Goal: Task Accomplishment & Management: Manage account settings

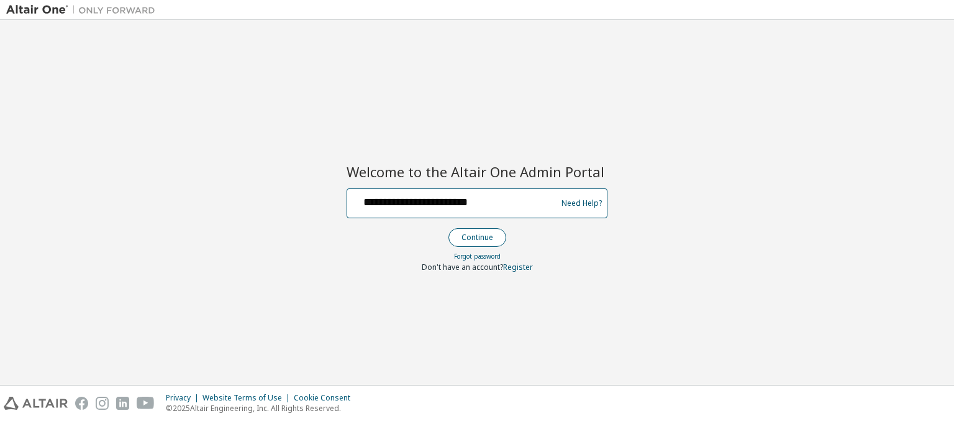
type input "**********"
click at [477, 237] on button "Continue" at bounding box center [478, 237] width 58 height 19
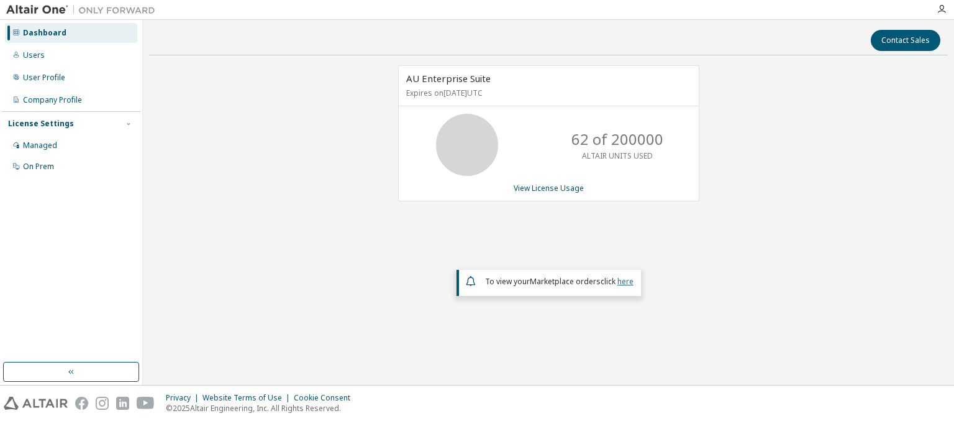
click at [625, 280] on link "here" at bounding box center [626, 281] width 16 height 11
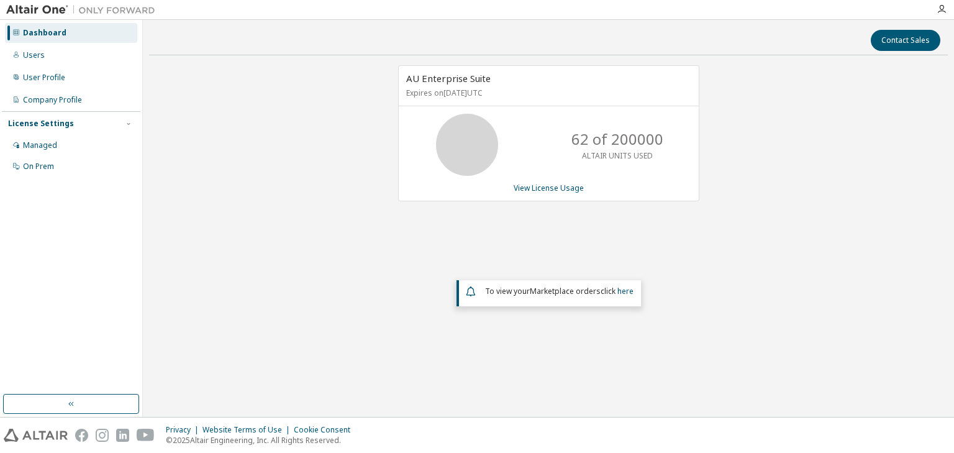
click at [43, 33] on div "Dashboard" at bounding box center [44, 33] width 43 height 10
click at [548, 187] on link "View License Usage" at bounding box center [549, 188] width 70 height 11
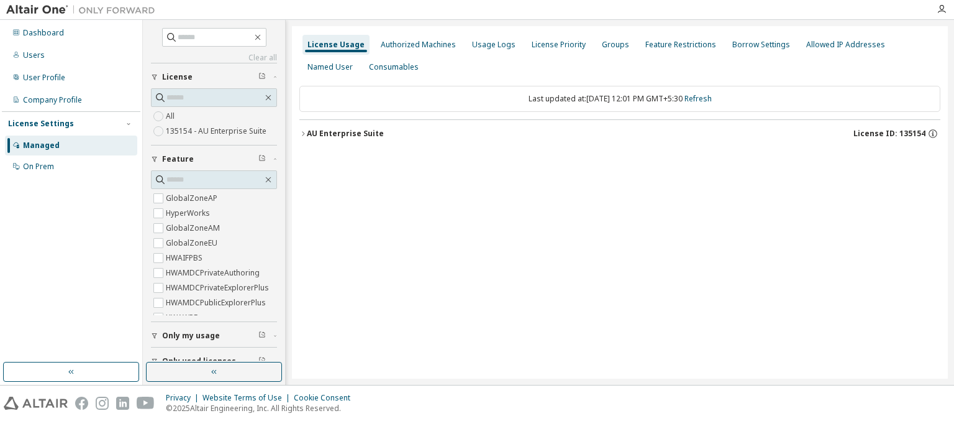
click at [623, 133] on div "AU Enterprise Suite License ID: 135154" at bounding box center [624, 133] width 634 height 11
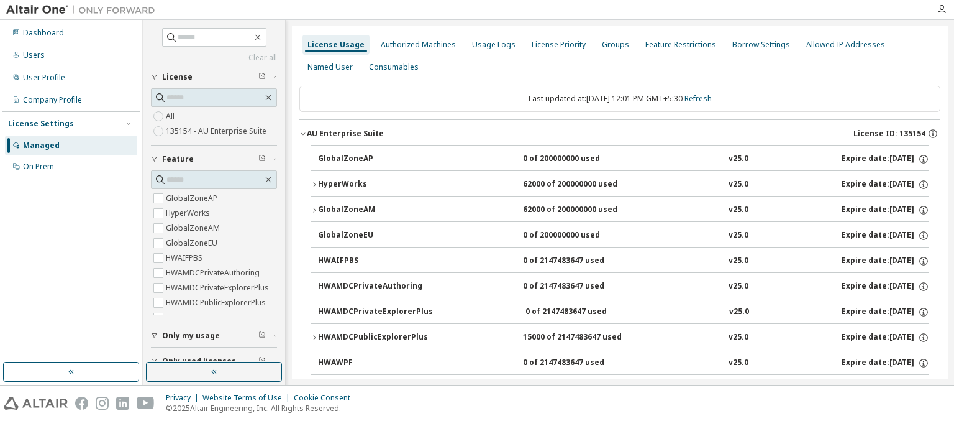
click at [620, 133] on div "AU Enterprise Suite License ID: 135154" at bounding box center [624, 133] width 634 height 11
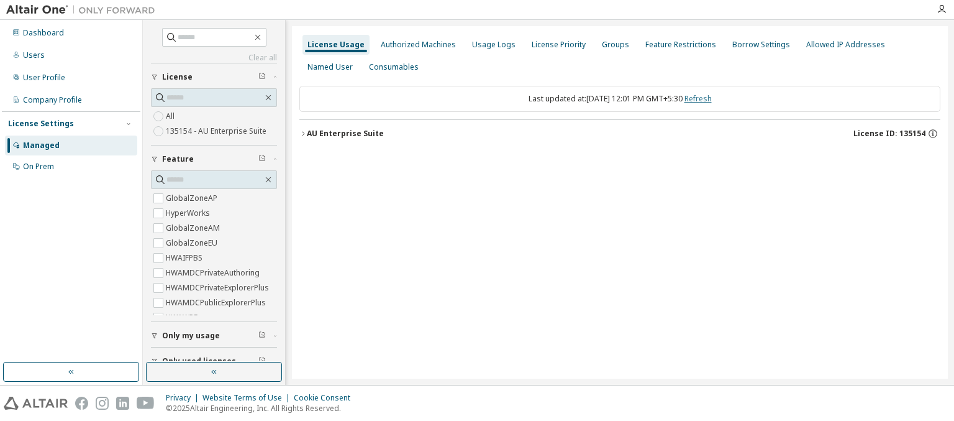
click at [711, 98] on link "Refresh" at bounding box center [698, 98] width 27 height 11
click at [32, 55] on div "Users" at bounding box center [34, 55] width 22 height 10
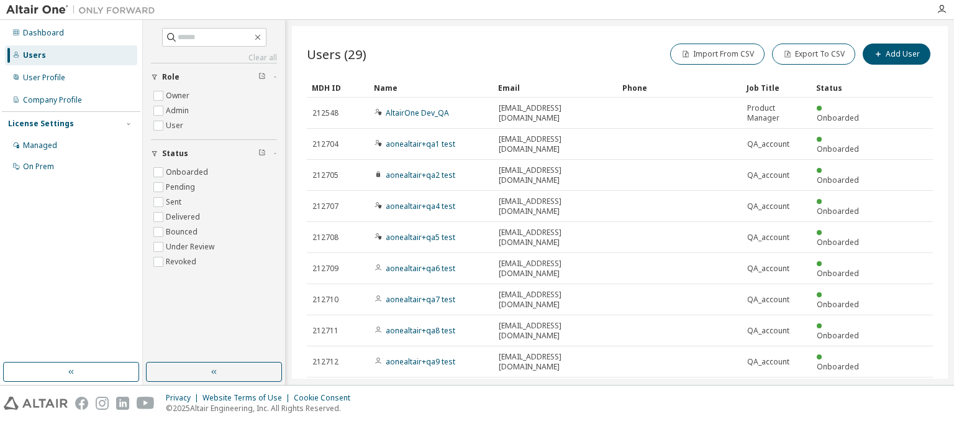
click at [338, 87] on div "MDH ID" at bounding box center [338, 88] width 52 height 20
click at [431, 87] on div "Name" at bounding box center [431, 88] width 114 height 20
click at [555, 87] on div "Email" at bounding box center [555, 88] width 114 height 20
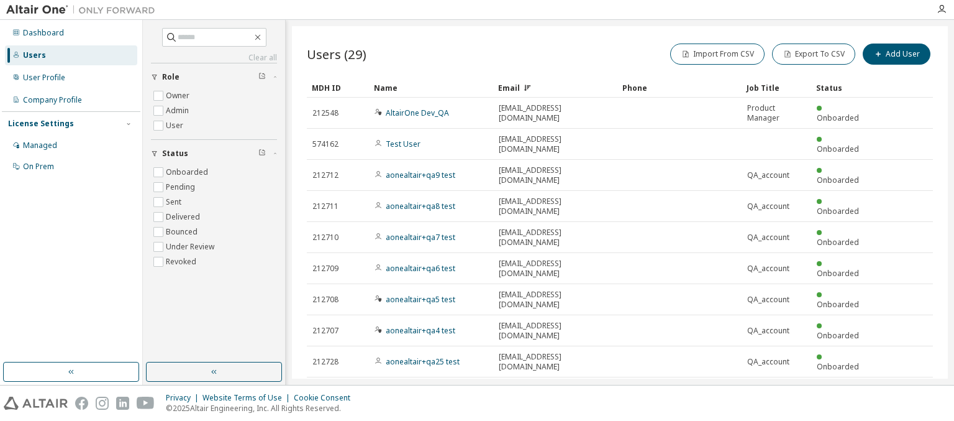
click at [555, 87] on div "Email" at bounding box center [555, 88] width 114 height 20
click at [680, 87] on div "Phone" at bounding box center [680, 88] width 114 height 20
click at [777, 87] on div "Job Title" at bounding box center [777, 88] width 60 height 20
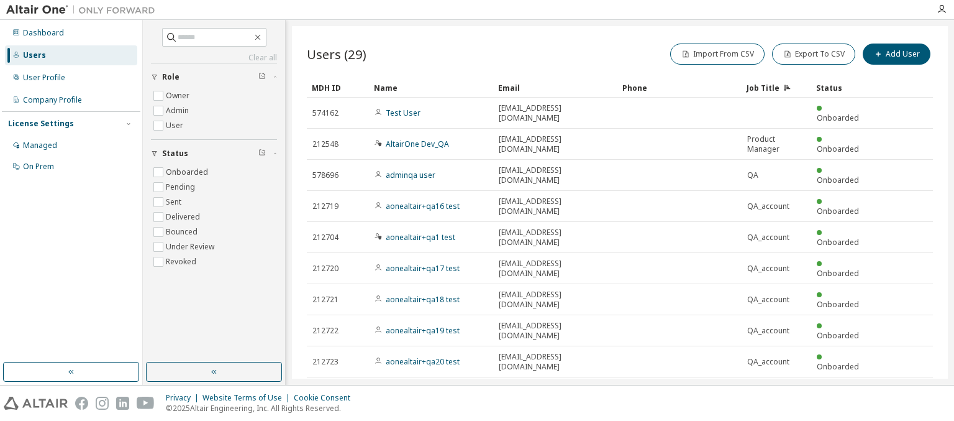
click at [842, 87] on div "Status" at bounding box center [842, 88] width 52 height 20
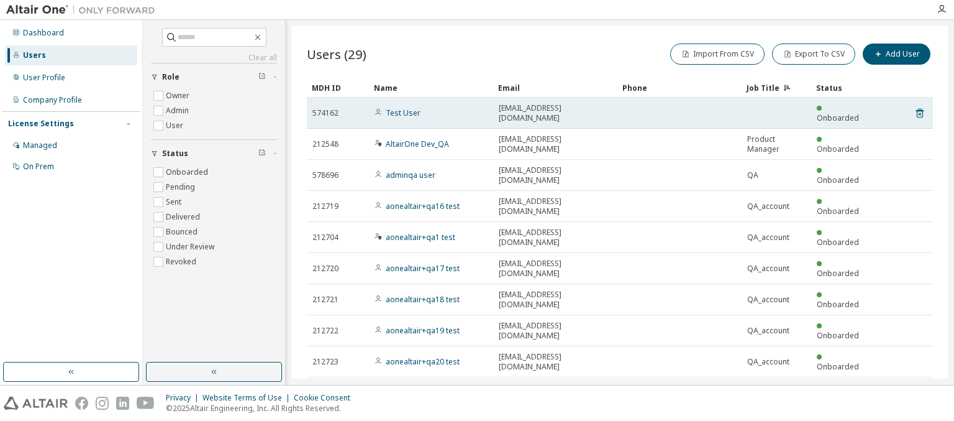
click at [431, 108] on div "Test User" at bounding box center [431, 113] width 113 height 10
click at [403, 107] on link "Test User" at bounding box center [403, 112] width 35 height 11
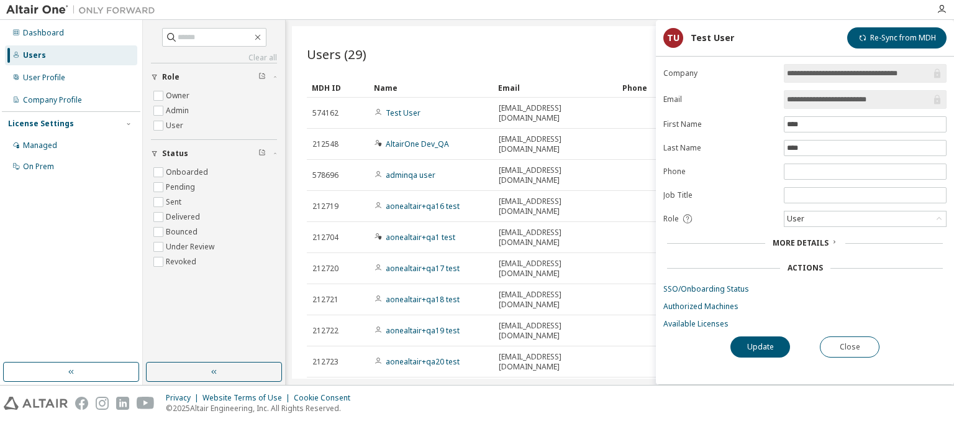
click at [805, 240] on span "More Details" at bounding box center [801, 242] width 56 height 11
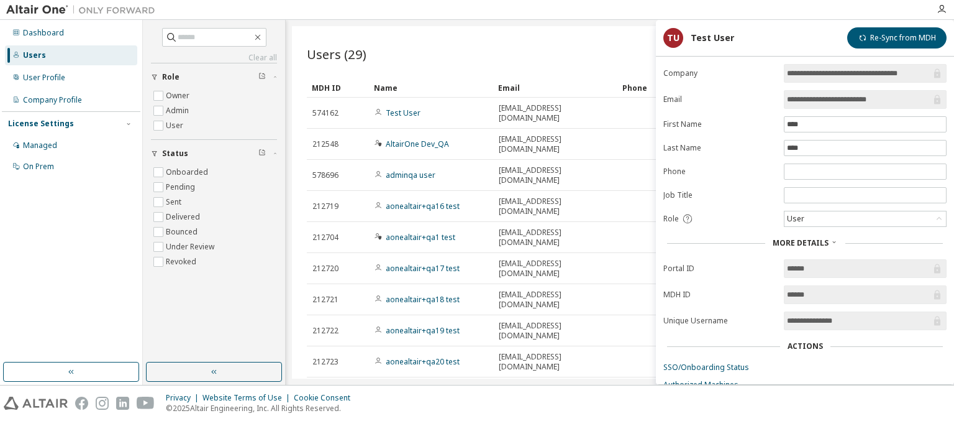
click at [805, 240] on span "More Details" at bounding box center [801, 242] width 56 height 11
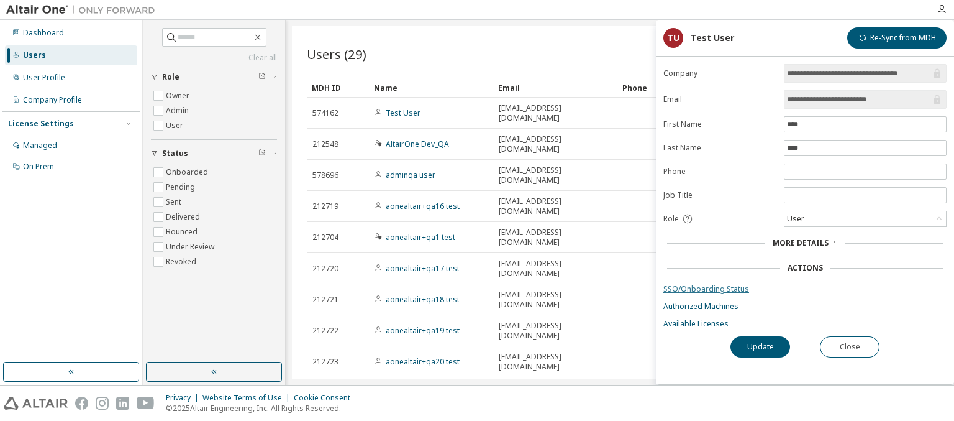
click at [805, 286] on link "SSO/Onboarding Status" at bounding box center [805, 289] width 283 height 10
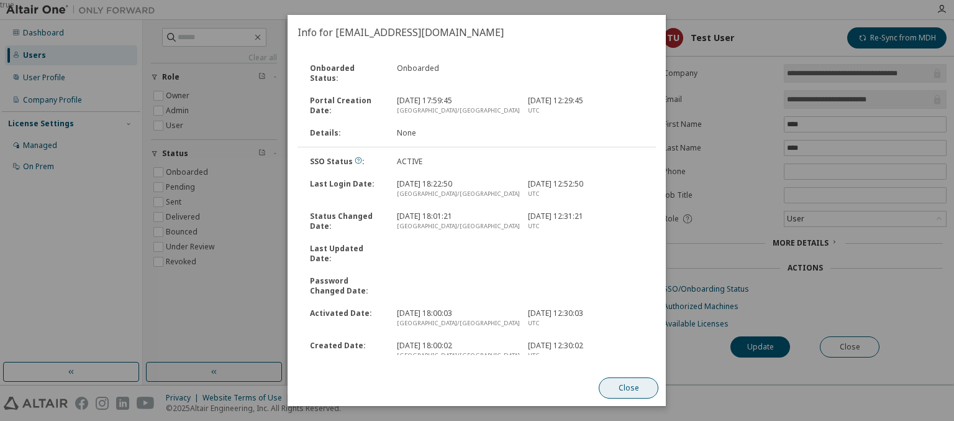
click at [629, 388] on button "Close" at bounding box center [630, 387] width 60 height 21
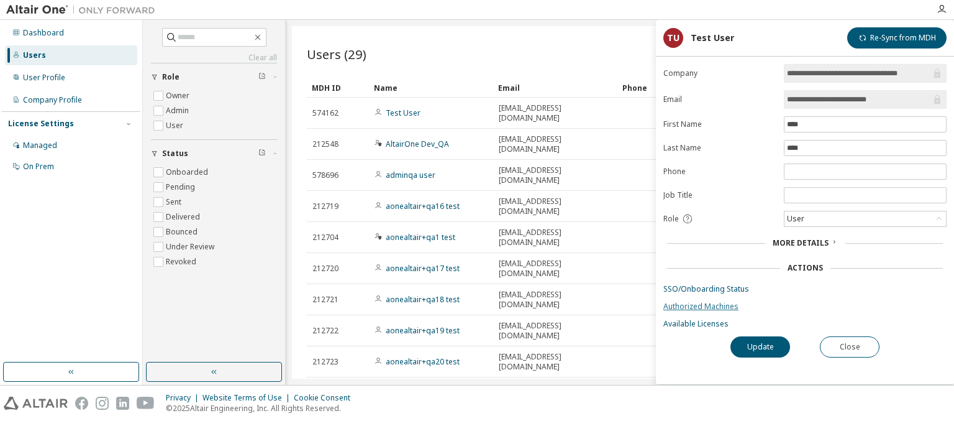
click at [805, 304] on link "Authorized Machines" at bounding box center [805, 306] width 283 height 10
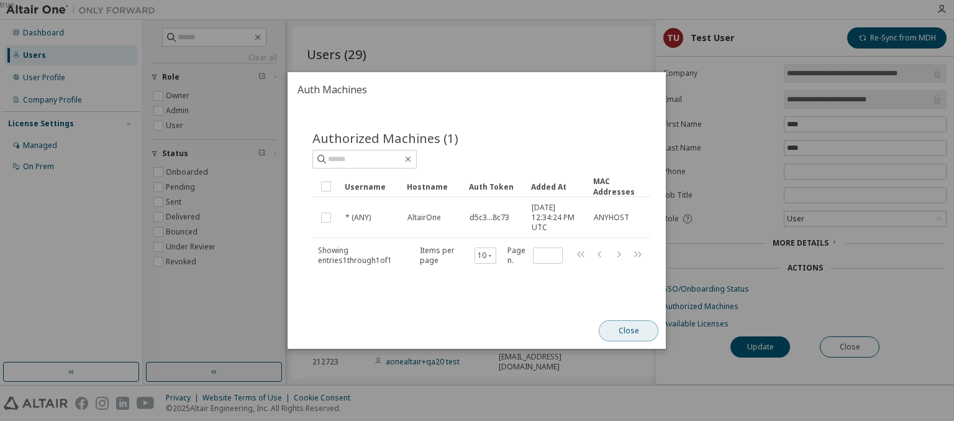
click at [629, 330] on button "Close" at bounding box center [630, 330] width 60 height 21
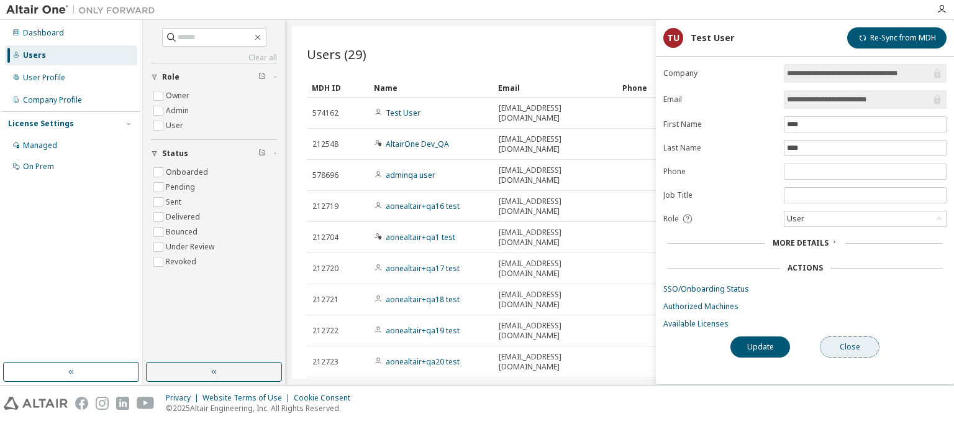
click at [850, 344] on button "Close" at bounding box center [850, 346] width 60 height 21
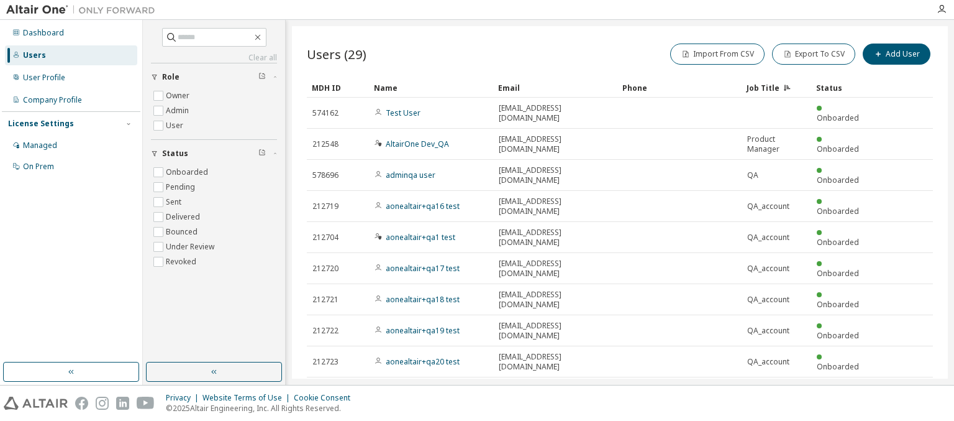
type input "*"
click at [373, 334] on div "Users (29) Import From CSV Export To CSV Add User Clear Load Save Save As Field…" at bounding box center [620, 202] width 656 height 352
type input "*"
click at [373, 334] on div "Users (29) Import From CSV Export To CSV Add User Clear Load Save Save As Field…" at bounding box center [620, 202] width 656 height 352
type input "*"
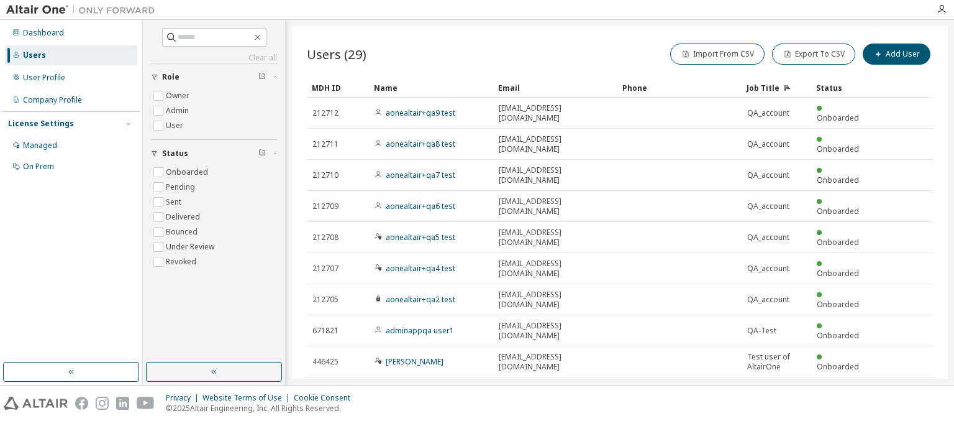
type input "*"
click at [373, 419] on span "Showing entries 1 through 10 of 29" at bounding box center [370, 424] width 115 height 11
click at [901, 416] on icon "button" at bounding box center [901, 423] width 15 height 15
click at [920, 416] on icon "button" at bounding box center [920, 423] width 15 height 15
click at [864, 385] on icon "button" at bounding box center [864, 392] width 15 height 15
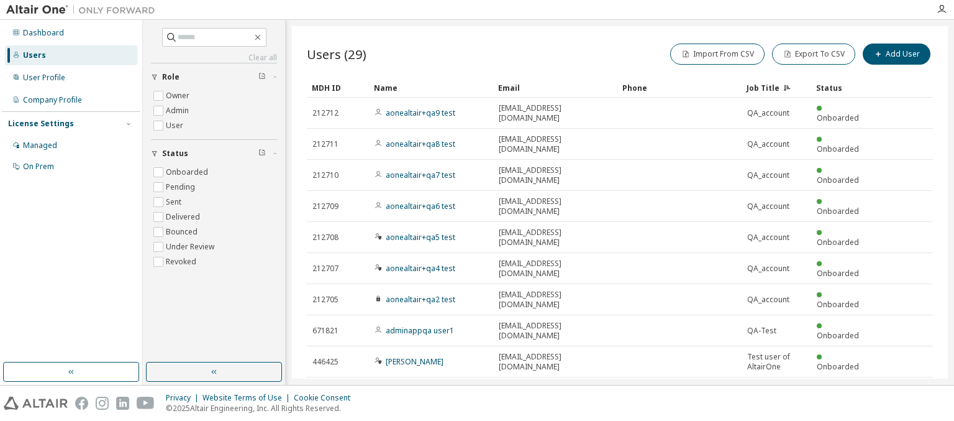
type input "*"
click at [816, 53] on button "Export To CSV" at bounding box center [813, 53] width 83 height 21
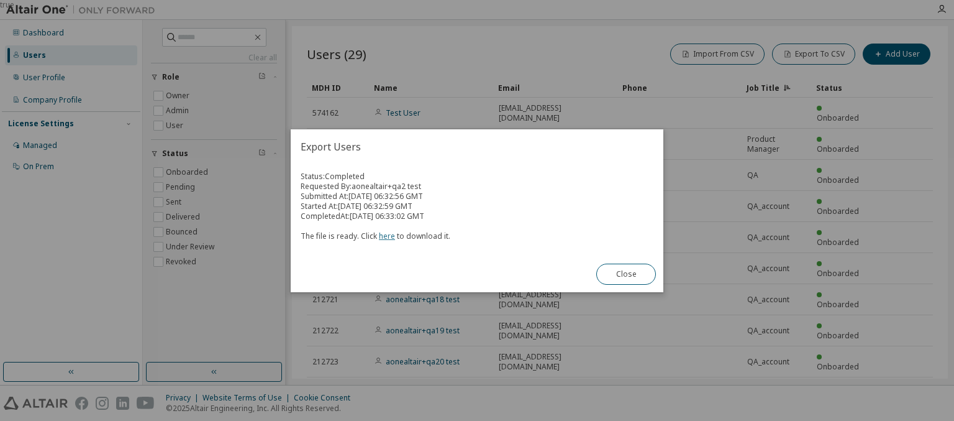
click at [385, 235] on link "here" at bounding box center [387, 235] width 16 height 11
click at [626, 273] on button "Close" at bounding box center [626, 273] width 60 height 21
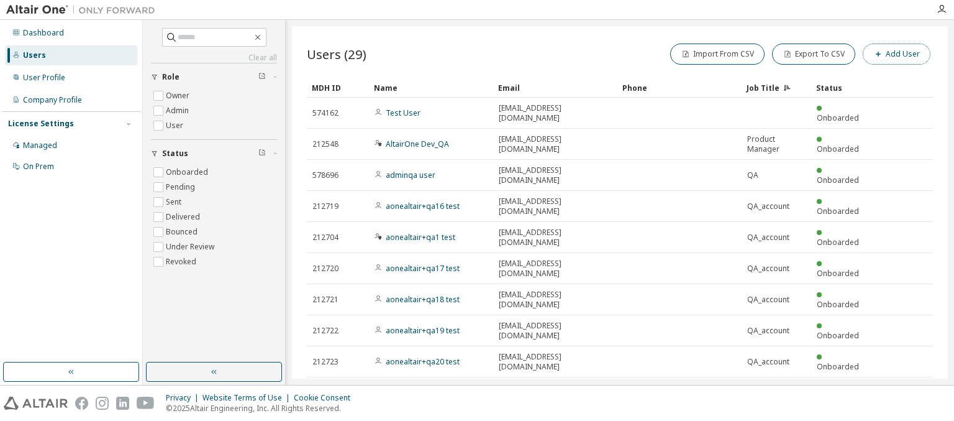
click at [898, 53] on button "Add User" at bounding box center [897, 53] width 68 height 21
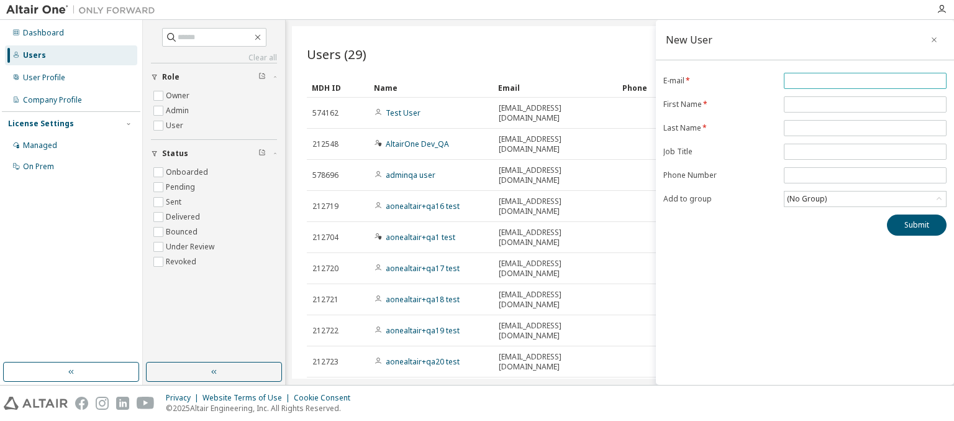
click at [865, 80] on input "email" at bounding box center [865, 81] width 157 height 10
type input "**********"
click at [865, 104] on input "text" at bounding box center [865, 104] width 157 height 10
type input "******"
click at [865, 127] on input "text" at bounding box center [865, 128] width 157 height 10
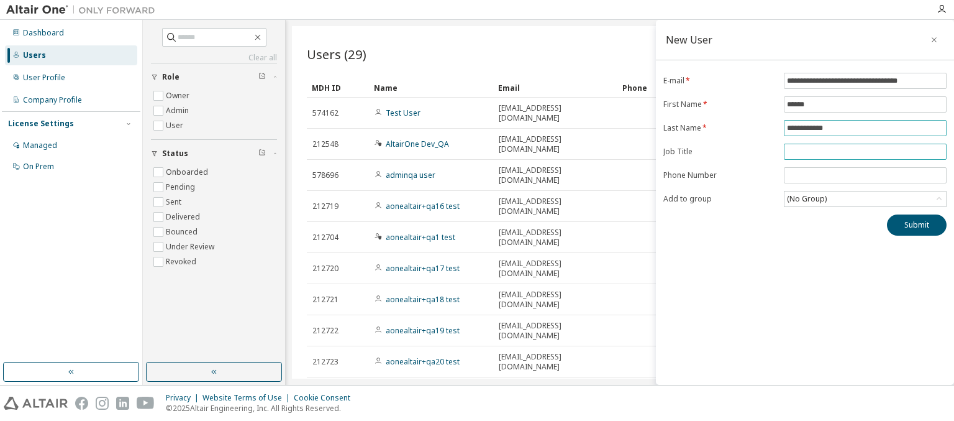
type input "**********"
click at [865, 150] on input "text" at bounding box center [865, 152] width 157 height 10
type input "*******"
click at [865, 174] on input "tel" at bounding box center [865, 175] width 157 height 10
type input "*****"
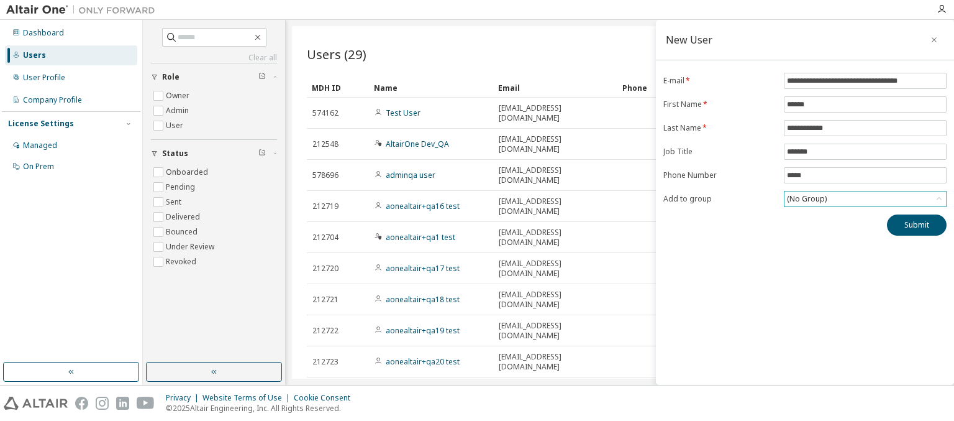
click at [806, 197] on div "(No Group)" at bounding box center [806, 199] width 43 height 14
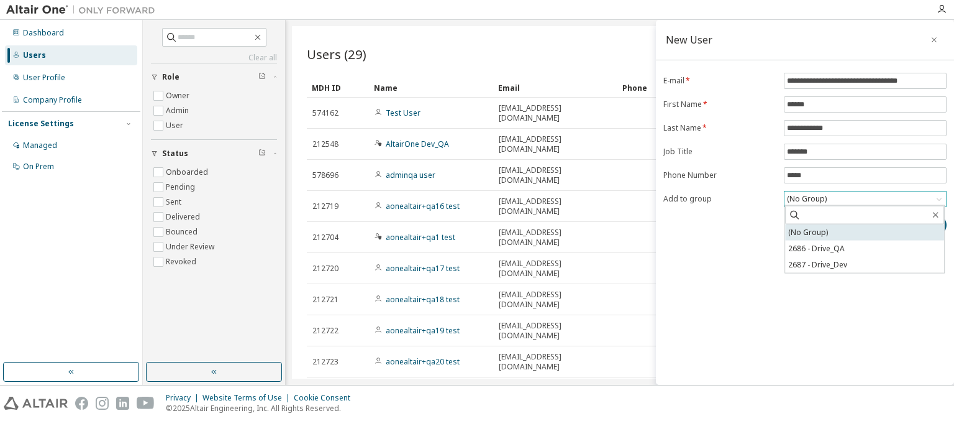
click at [865, 232] on li "(No Group)" at bounding box center [864, 232] width 159 height 16
click at [917, 223] on button "Submit" at bounding box center [917, 224] width 60 height 21
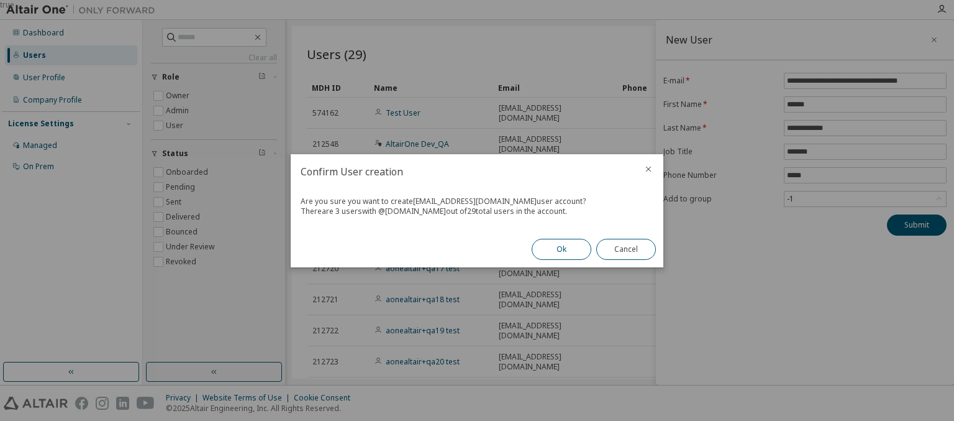
click at [562, 249] on button "Ok" at bounding box center [562, 249] width 60 height 21
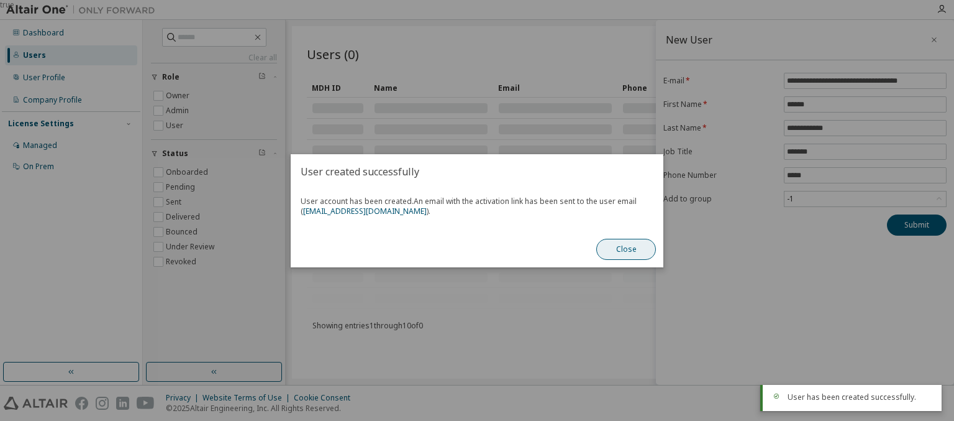
click at [626, 249] on button "Close" at bounding box center [626, 249] width 60 height 21
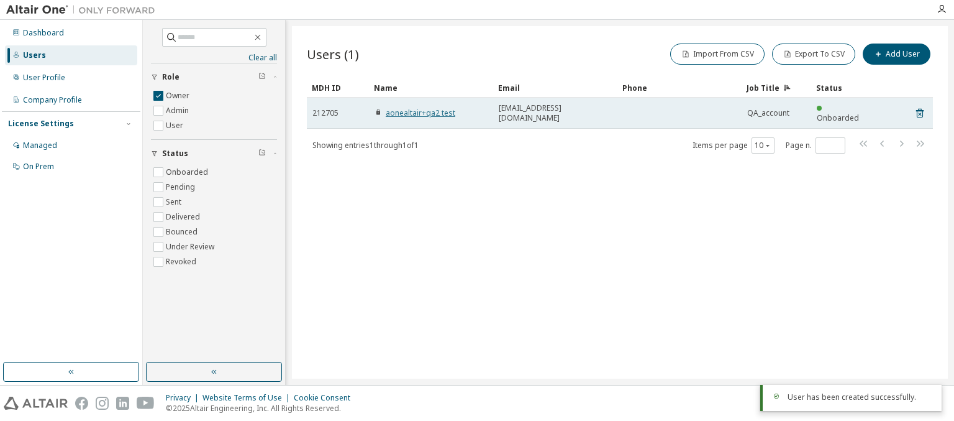
click at [414, 107] on link "aonealtair+qa2 test" at bounding box center [421, 112] width 70 height 11
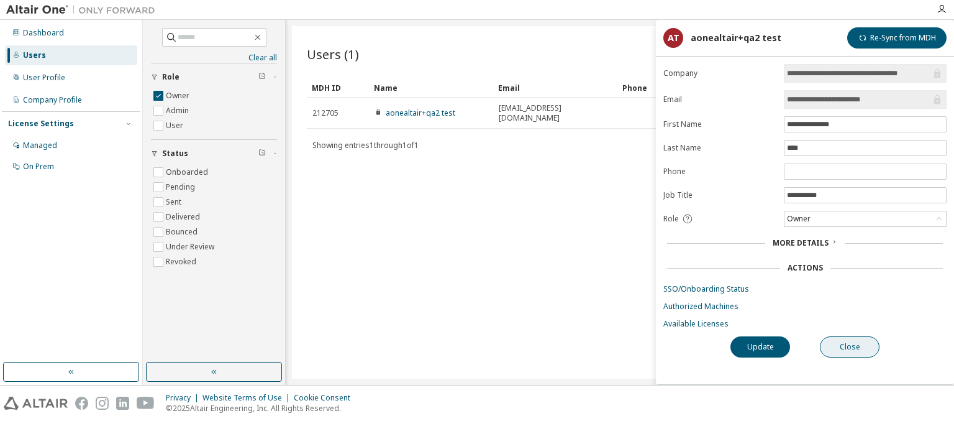
click at [850, 344] on button "Close" at bounding box center [850, 346] width 60 height 21
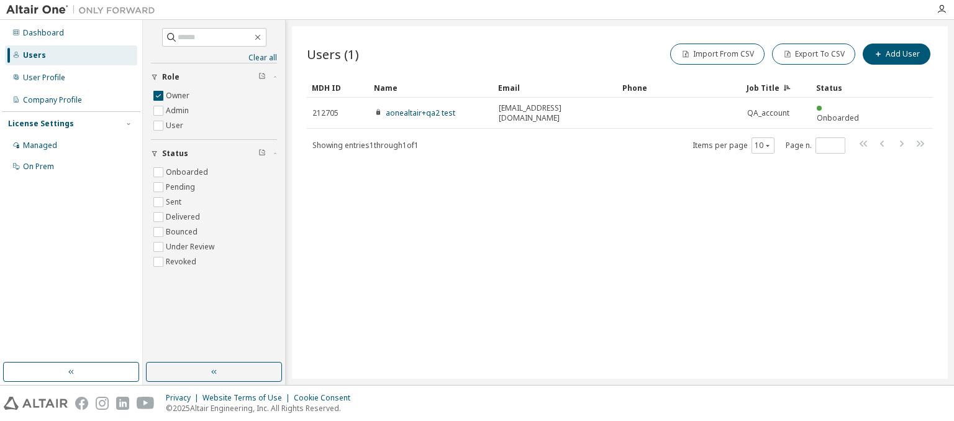
click at [262, 76] on icon "button" at bounding box center [261, 75] width 7 height 7
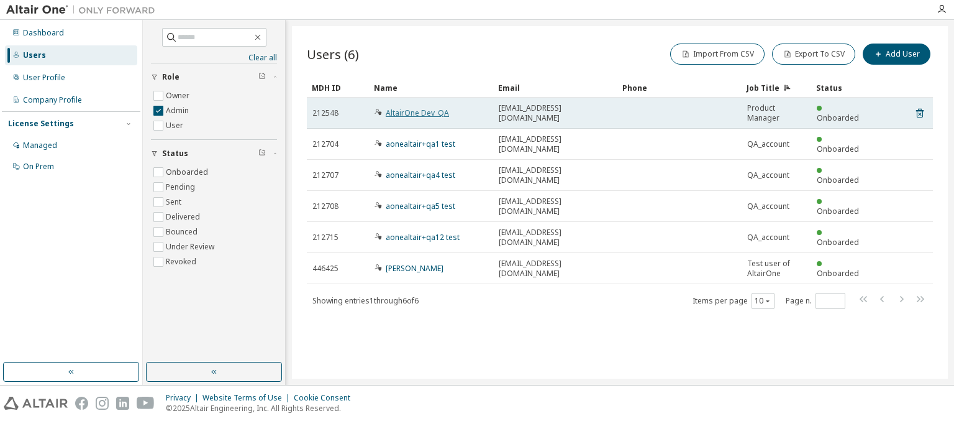
click at [411, 112] on link "AltairOne Dev_QA" at bounding box center [417, 112] width 63 height 11
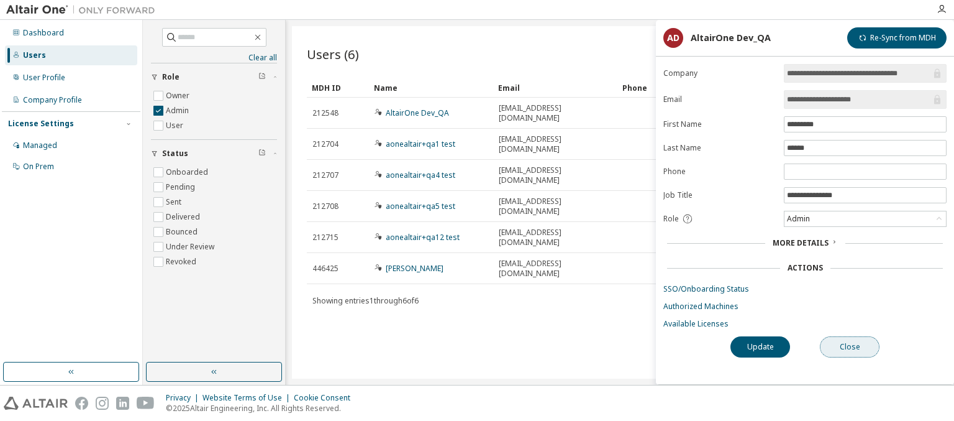
click at [850, 344] on button "Close" at bounding box center [850, 346] width 60 height 21
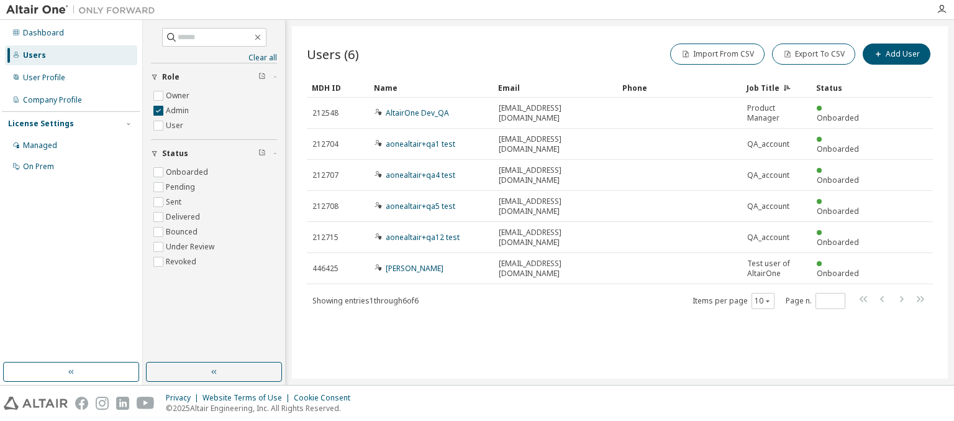
click at [262, 76] on icon "button" at bounding box center [261, 75] width 7 height 7
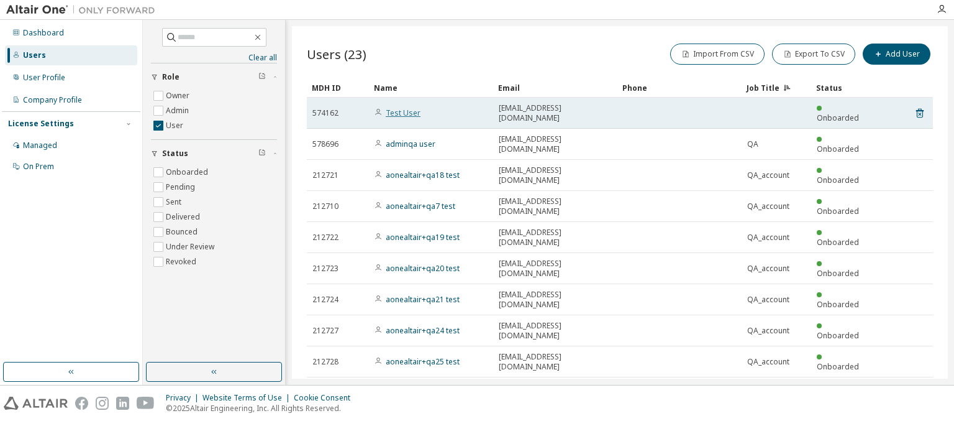
click at [396, 107] on link "Test User" at bounding box center [403, 112] width 35 height 11
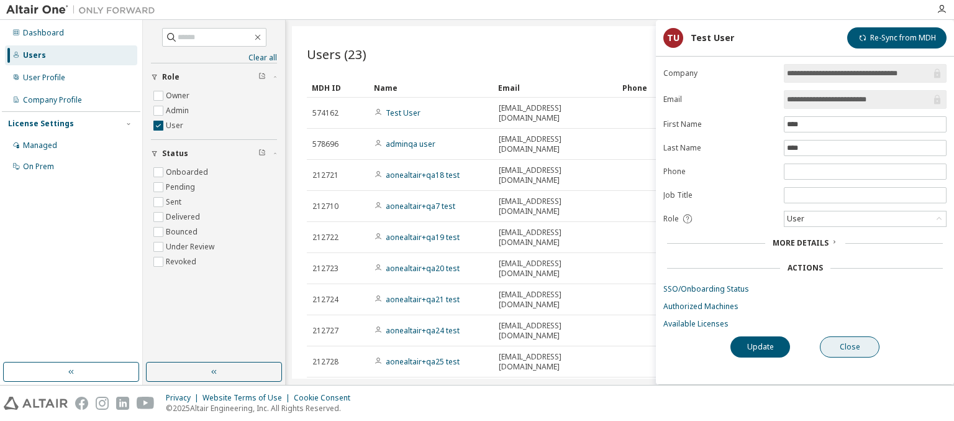
click at [850, 344] on button "Close" at bounding box center [850, 346] width 60 height 21
click at [262, 76] on icon "button" at bounding box center [261, 75] width 7 height 7
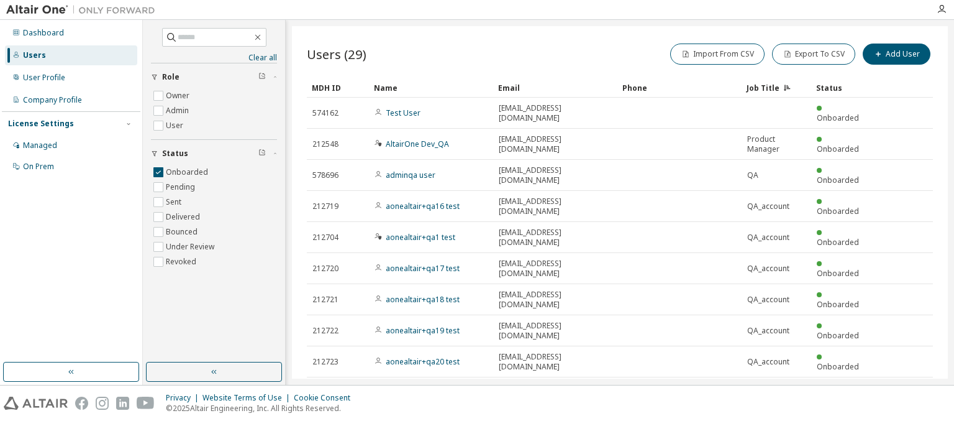
click at [262, 153] on icon "button" at bounding box center [261, 151] width 7 height 7
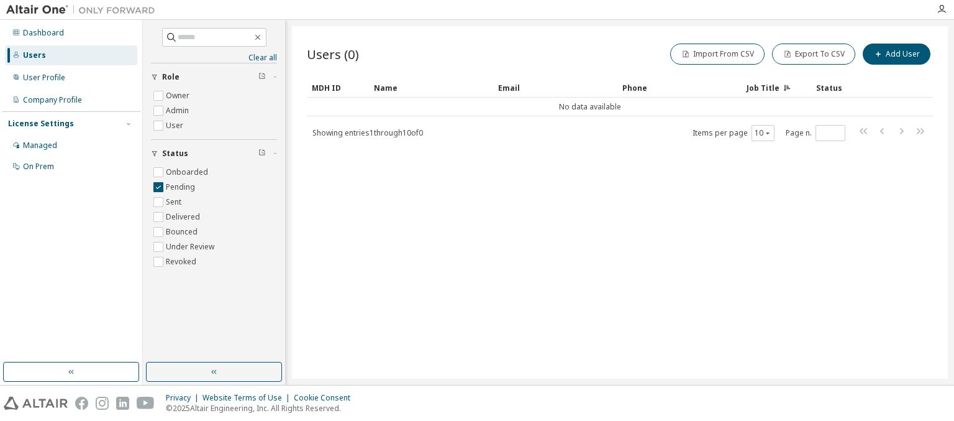
click at [262, 153] on icon "button" at bounding box center [261, 151] width 7 height 7
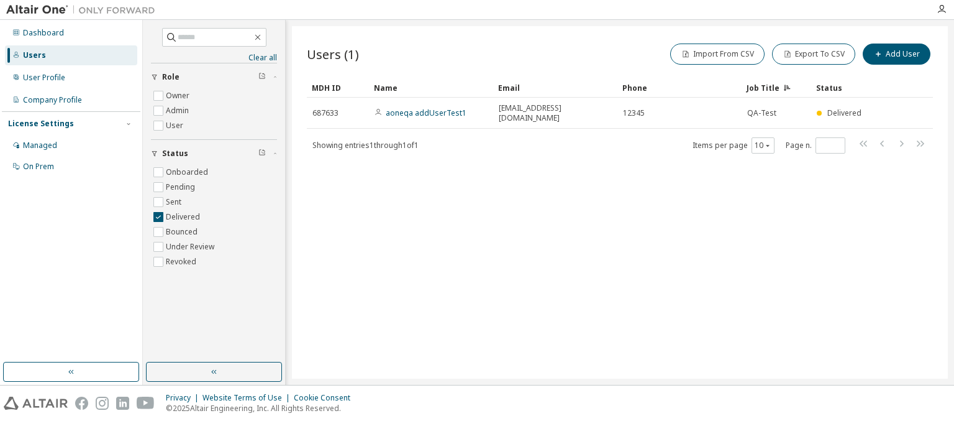
click at [262, 153] on icon "button" at bounding box center [261, 151] width 7 height 7
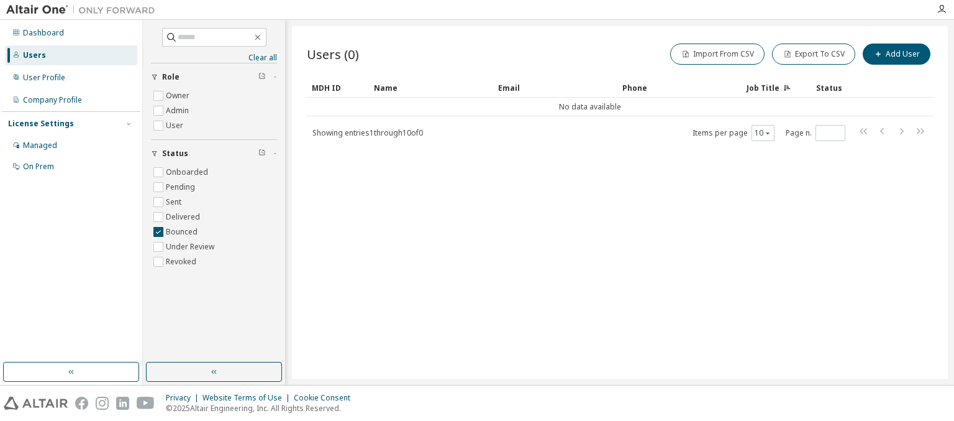
click at [262, 153] on icon "button" at bounding box center [261, 151] width 7 height 7
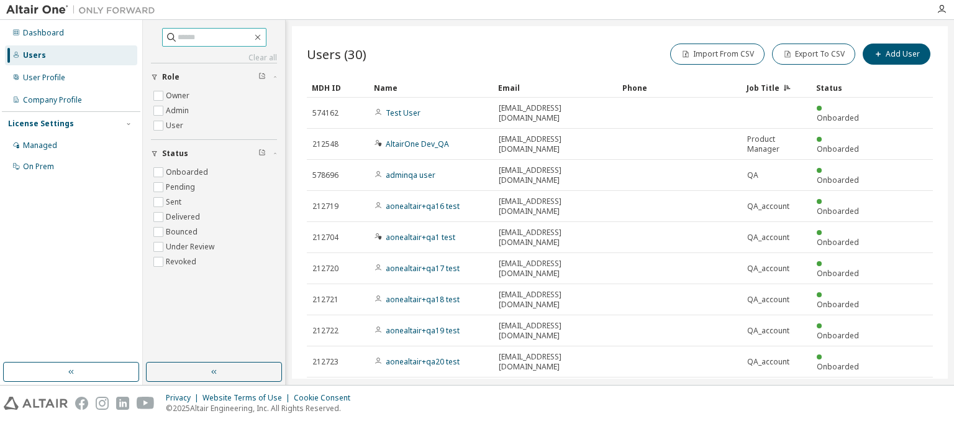
click at [214, 37] on input "text" at bounding box center [215, 37] width 75 height 12
type input "**********"
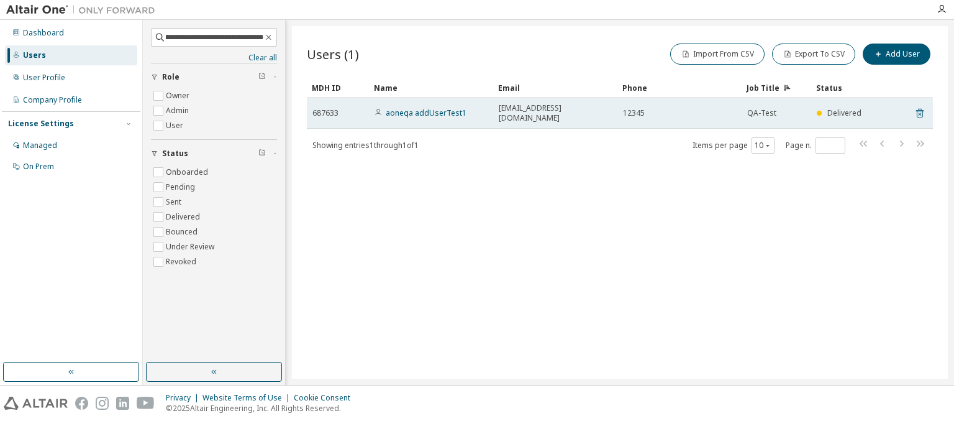
click at [920, 107] on icon at bounding box center [920, 113] width 11 height 15
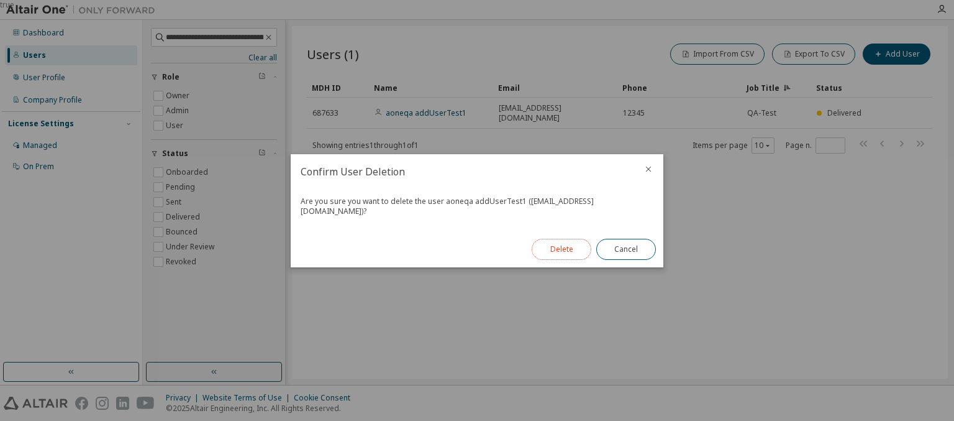
click at [561, 241] on button "Delete" at bounding box center [562, 249] width 60 height 21
